Goal: Transaction & Acquisition: Purchase product/service

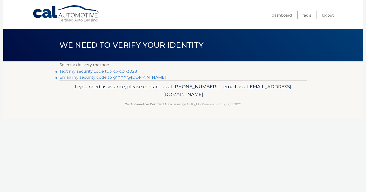
click at [123, 70] on link "Text my security code to xxx-xxx-3028" at bounding box center [99, 71] width 78 height 5
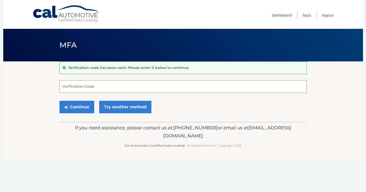
click at [103, 86] on input "Verification Code" at bounding box center [184, 86] width 248 height 13
click at [105, 84] on input "Verification Code" at bounding box center [184, 86] width 248 height 13
type input "732888"
click at [60, 101] on button "Continue" at bounding box center [77, 107] width 35 height 13
click at [84, 107] on button "Continue" at bounding box center [77, 107] width 35 height 13
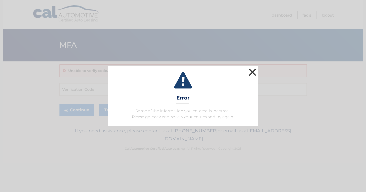
click at [252, 69] on button "×" at bounding box center [253, 72] width 10 height 10
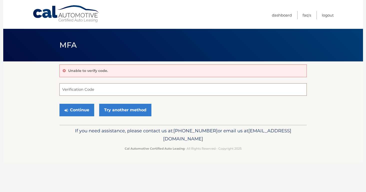
click at [101, 88] on input "Verification Code" at bounding box center [184, 89] width 248 height 13
type input "732888"
click at [81, 109] on button "Continue" at bounding box center [77, 110] width 35 height 13
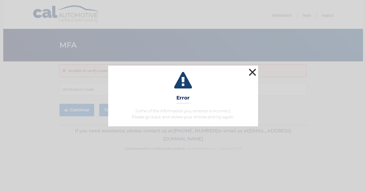
click at [251, 70] on button "×" at bounding box center [253, 72] width 10 height 10
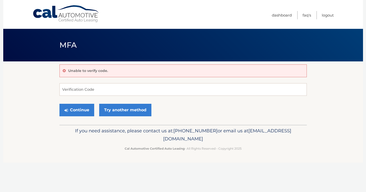
click at [114, 70] on div "Unable to verify code." at bounding box center [184, 70] width 248 height 13
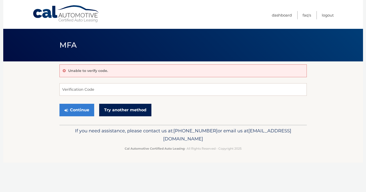
click at [118, 112] on link "Try another method" at bounding box center [125, 110] width 52 height 13
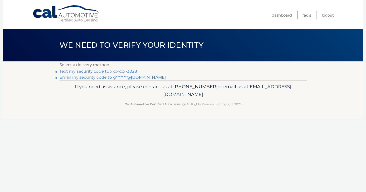
click at [98, 71] on link "Text my security code to xxx-xxx-3028" at bounding box center [99, 71] width 78 height 5
click at [110, 71] on link "Text my security code to xxx-xxx-3028" at bounding box center [99, 71] width 78 height 5
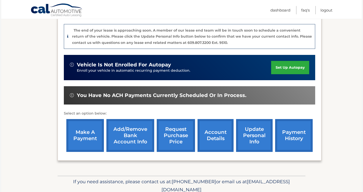
scroll to position [125, 0]
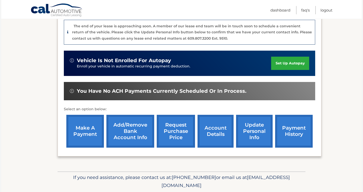
click at [90, 130] on link "make a payment" at bounding box center [85, 131] width 38 height 33
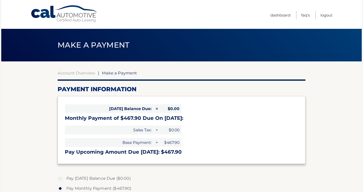
select select "Y2U3YmMxYzctZGFkNi00M2UyLTkyYWEtMjQ1MTBiNGZmMmE5"
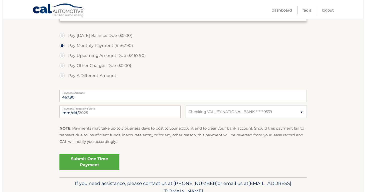
scroll to position [150, 0]
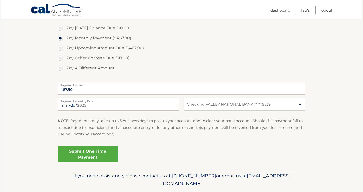
click at [101, 154] on link "Submit One Time Payment" at bounding box center [88, 154] width 60 height 16
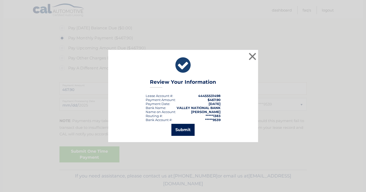
click at [181, 130] on button "Submit" at bounding box center [183, 130] width 23 height 12
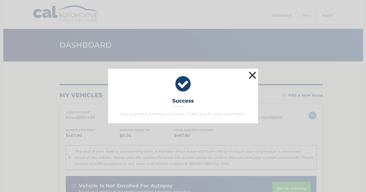
click at [253, 74] on button "×" at bounding box center [253, 75] width 10 height 10
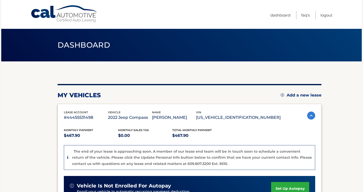
click at [333, 120] on section "my vehicles Add a new lease lease account #44455531498 vehicle 2022 Jeep Compas…" at bounding box center [181, 183] width 360 height 244
